Goal: Check status: Check status

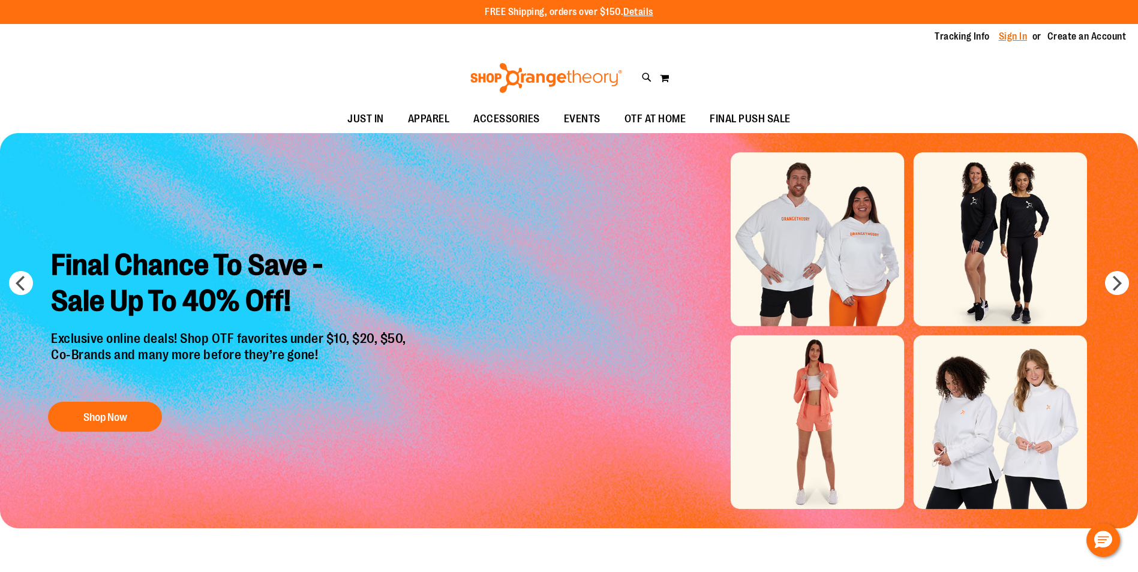
click at [1015, 39] on link "Sign In" at bounding box center [1013, 36] width 29 height 13
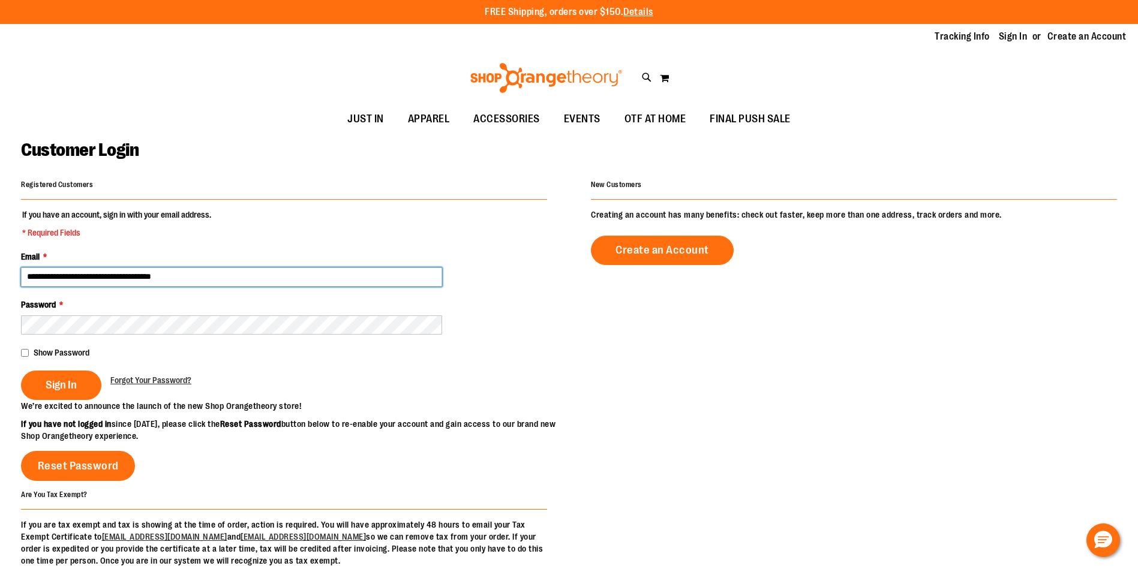
click at [95, 278] on input "**********" at bounding box center [231, 277] width 421 height 19
type input "**********"
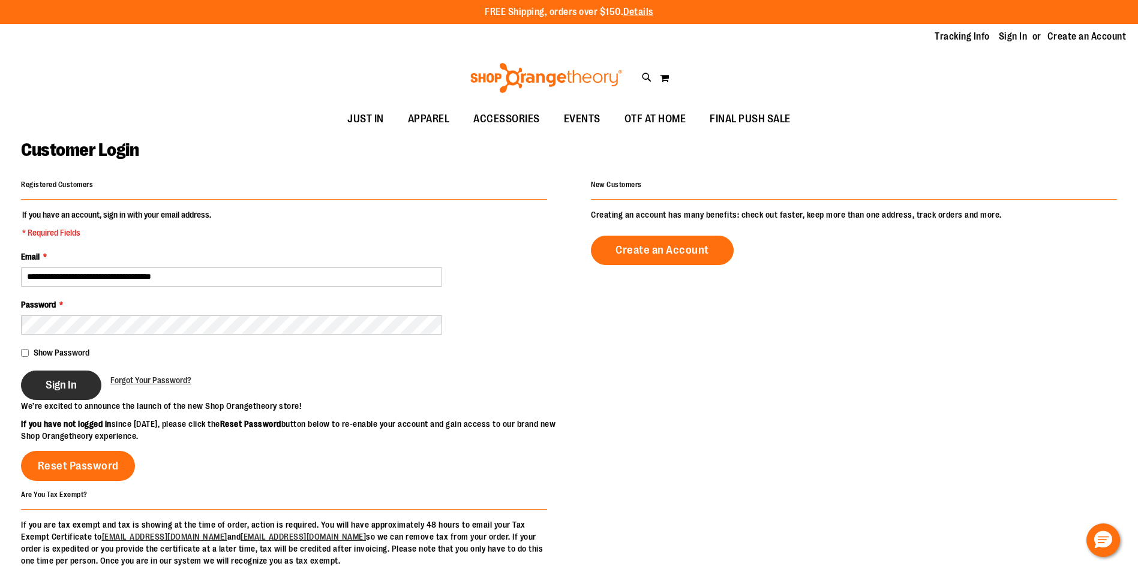
click at [71, 393] on button "Sign In" at bounding box center [61, 385] width 80 height 29
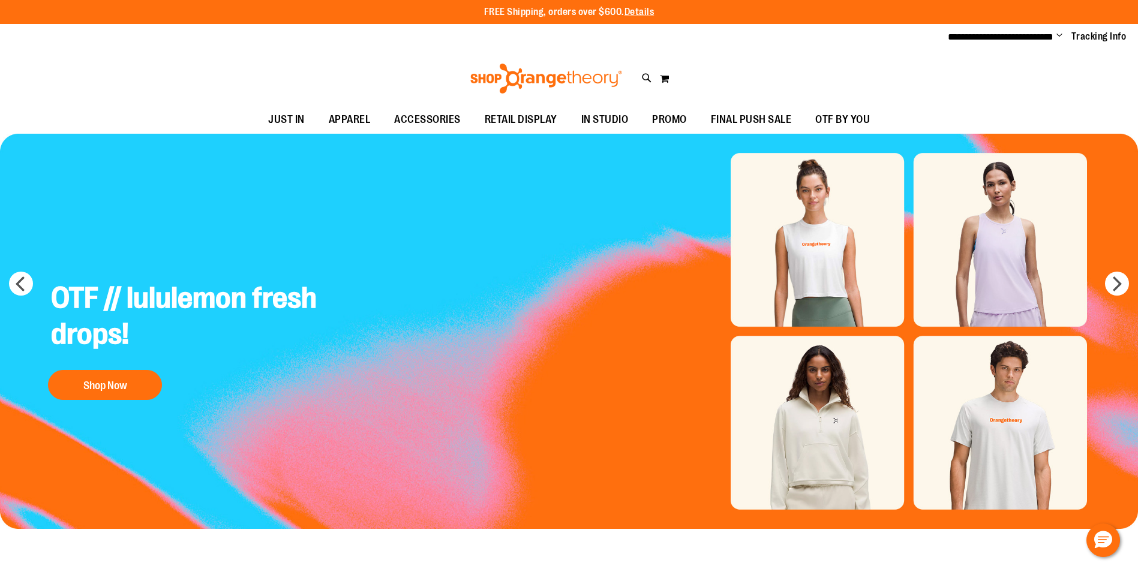
click at [1057, 37] on span "Change" at bounding box center [1059, 36] width 6 height 11
click at [981, 56] on link "My Account" at bounding box center [1016, 58] width 105 height 23
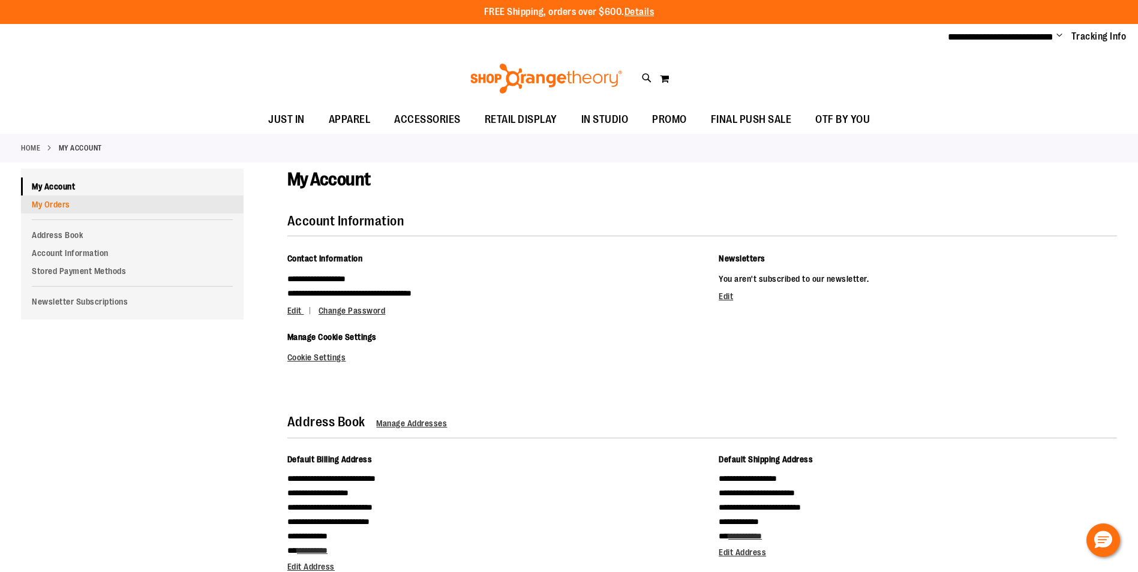
click at [40, 207] on link "My Orders" at bounding box center [132, 205] width 223 height 18
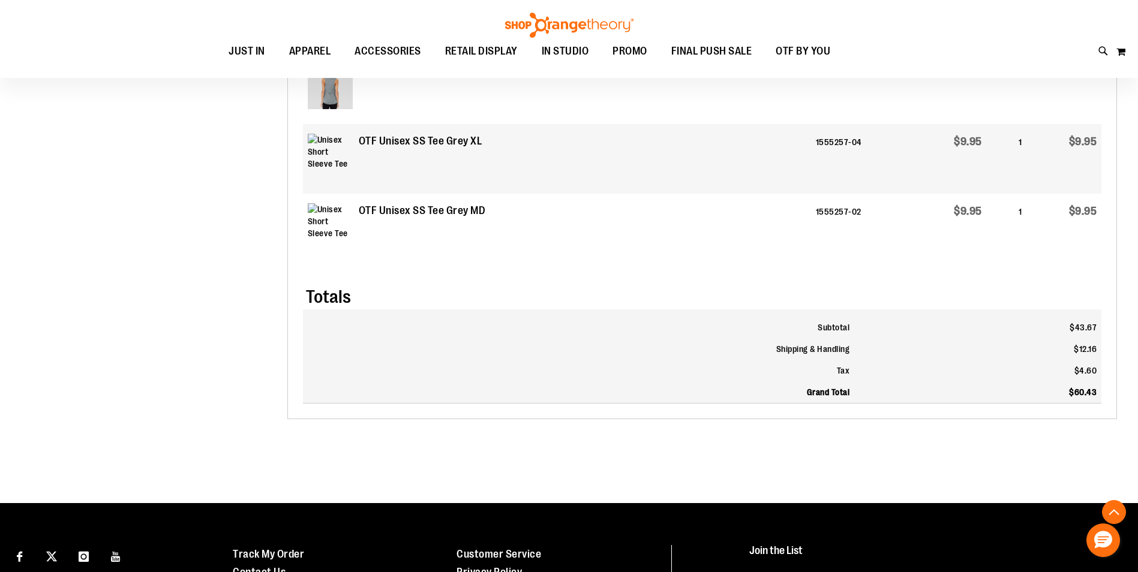
scroll to position [299, 0]
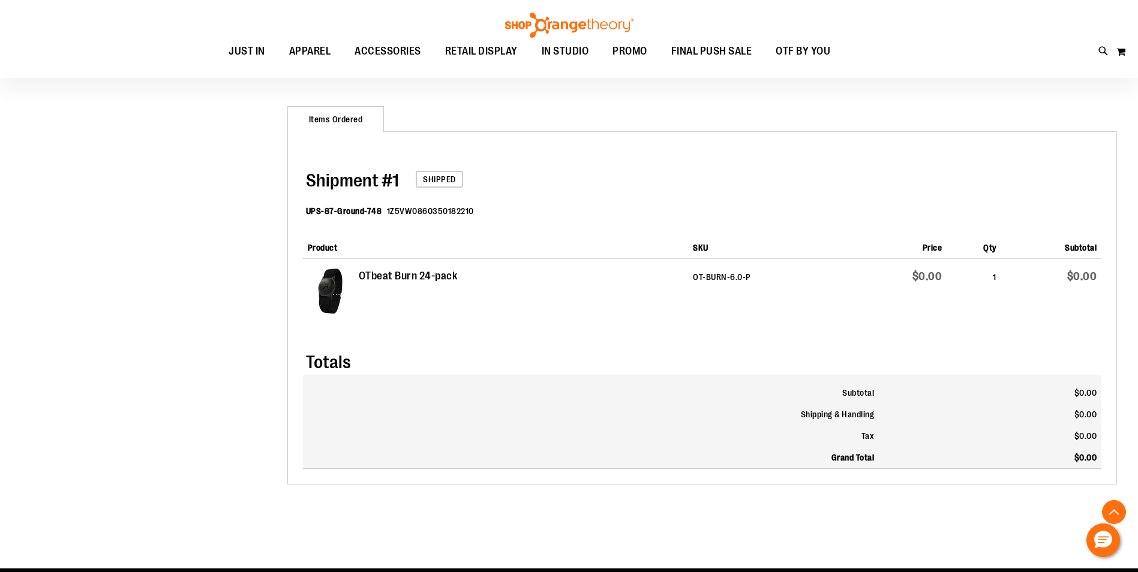
scroll to position [120, 0]
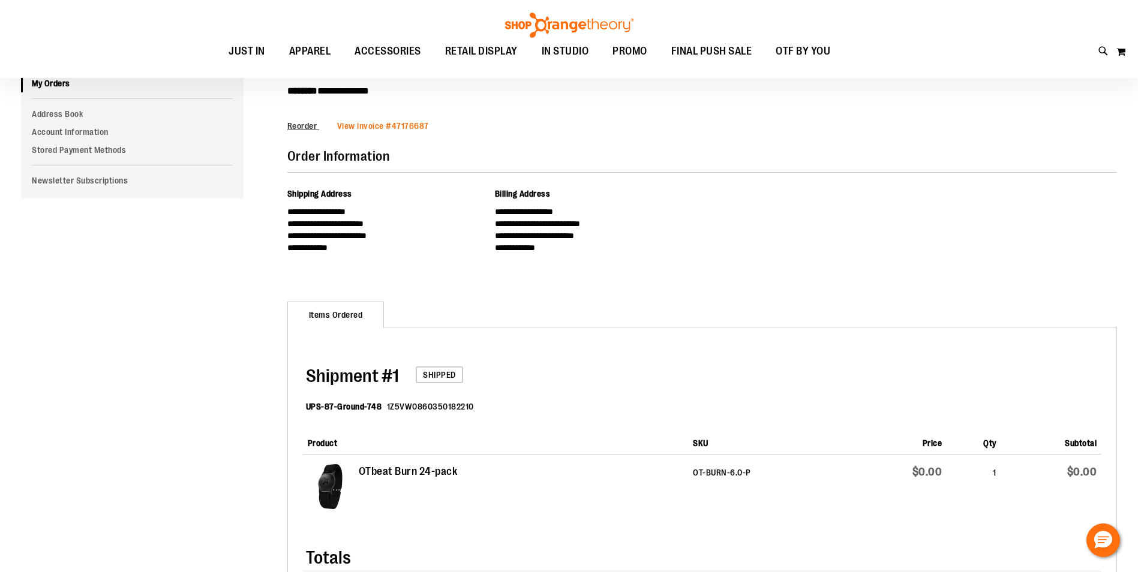
click at [404, 126] on link "View invoice # 47176687" at bounding box center [383, 126] width 92 height 10
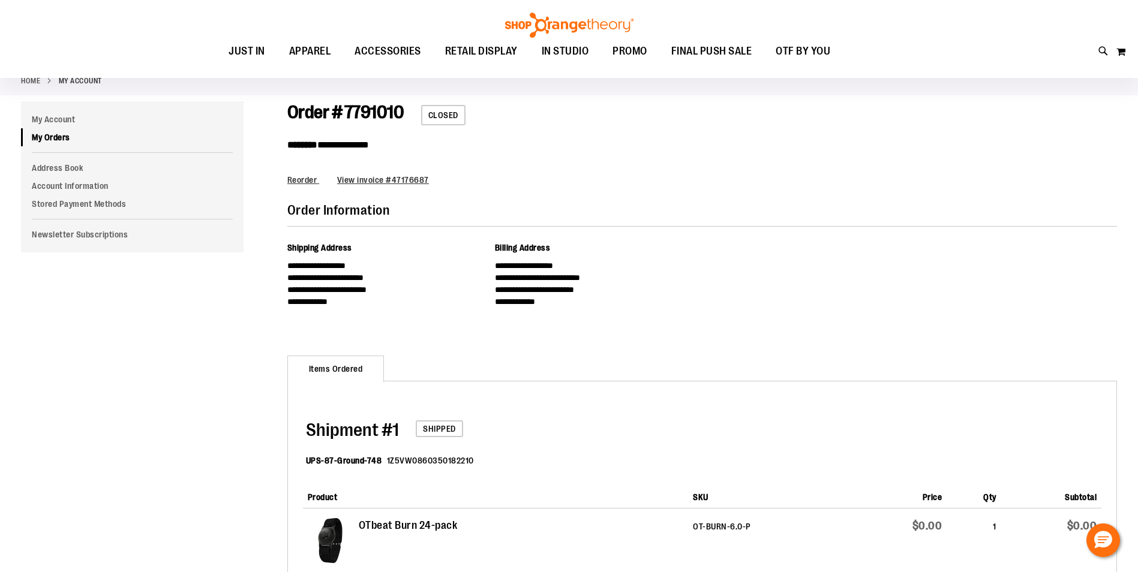
scroll to position [0, 0]
